Goal: Task Accomplishment & Management: Manage account settings

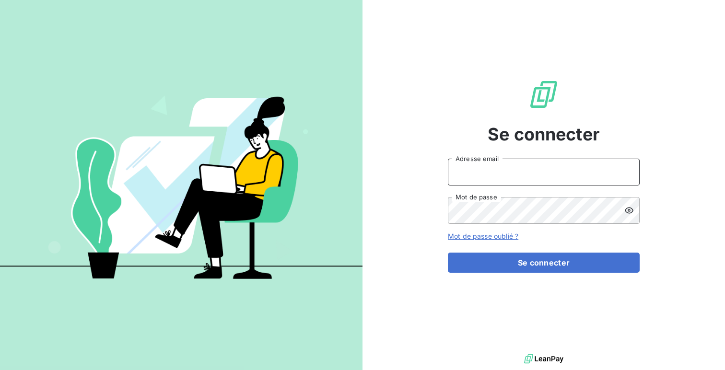
click at [502, 164] on input "Adresse email" at bounding box center [544, 172] width 192 height 27
type input "admin@minuitune"
click at [448, 253] on button "Se connecter" at bounding box center [544, 263] width 192 height 20
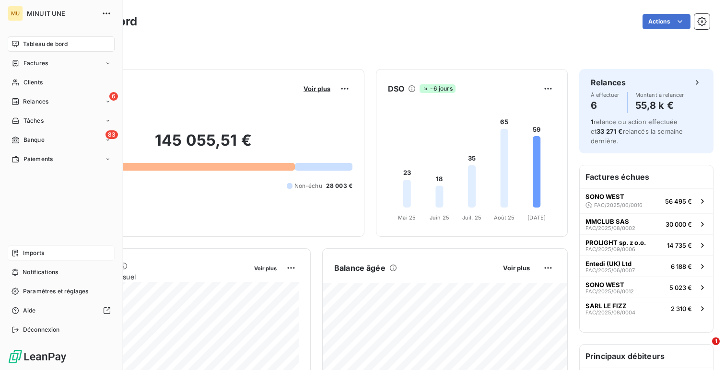
click at [42, 257] on span "Imports" at bounding box center [33, 253] width 21 height 9
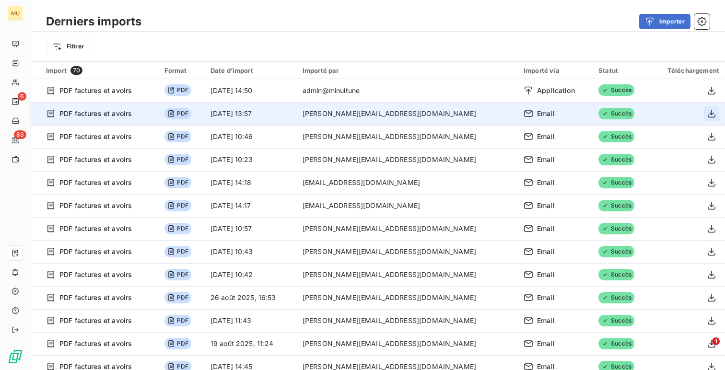
click at [708, 114] on icon "button" at bounding box center [712, 114] width 8 height 8
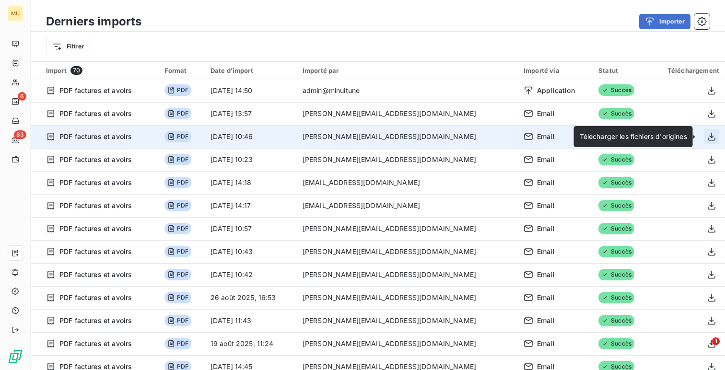
click at [710, 139] on icon "button" at bounding box center [712, 137] width 10 height 10
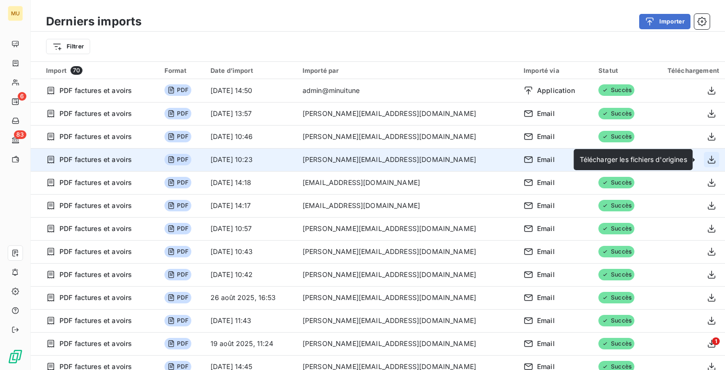
click at [711, 156] on icon "button" at bounding box center [712, 160] width 10 height 10
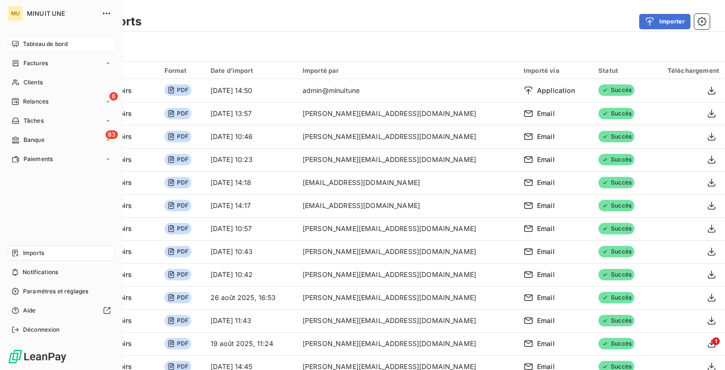
click at [21, 46] on div "Tableau de bord" at bounding box center [61, 43] width 107 height 15
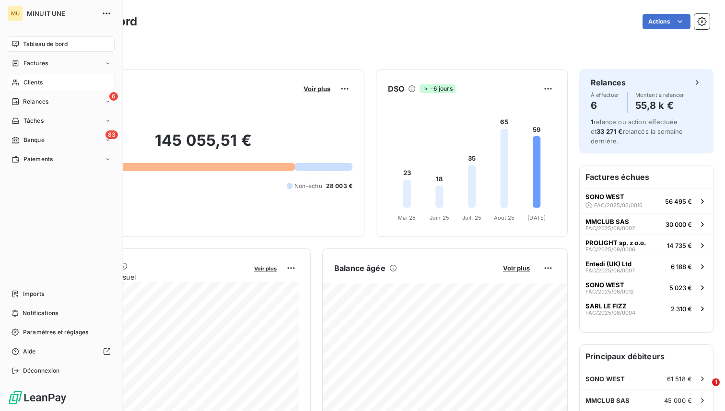
click at [16, 83] on icon at bounding box center [15, 83] width 7 height 6
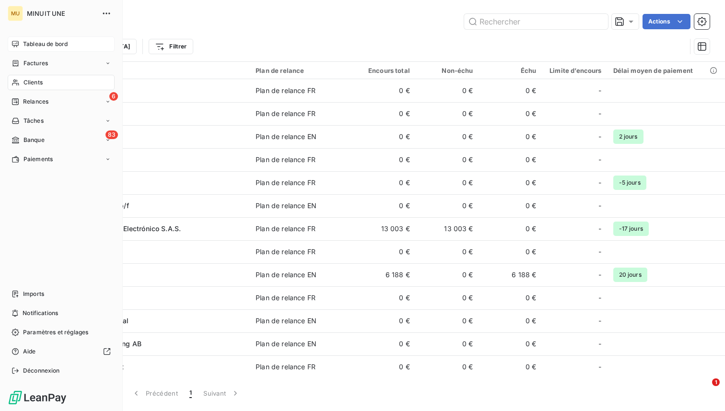
click at [53, 44] on span "Tableau de bord" at bounding box center [45, 44] width 45 height 9
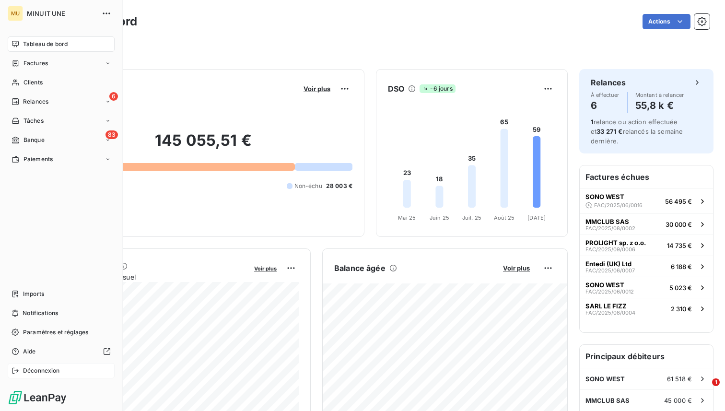
click at [49, 372] on span "Déconnexion" at bounding box center [41, 371] width 37 height 9
